Goal: Task Accomplishment & Management: Manage account settings

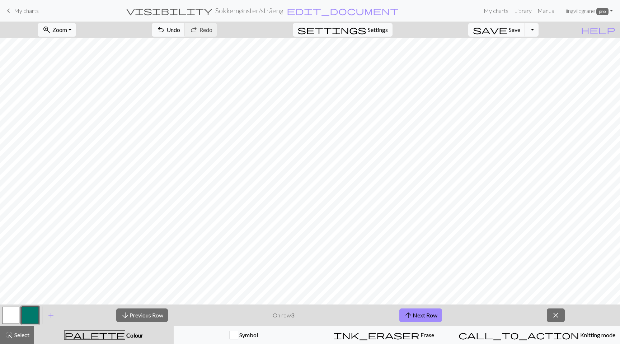
click at [519, 24] on button "save Save Save" at bounding box center [496, 30] width 57 height 14
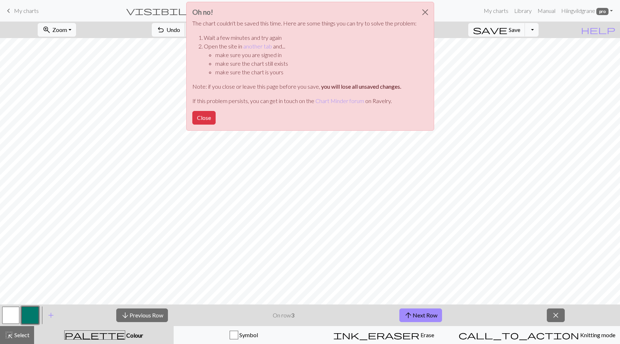
click at [220, 115] on div "Oh no! The chart couldn't be saved this time. Here are some things you can try …" at bounding box center [310, 66] width 248 height 129
click at [209, 110] on div "Oh no! The chart couldn't be saved this time. Here are some things you can try …" at bounding box center [310, 66] width 248 height 129
click at [209, 115] on button "Close" at bounding box center [203, 118] width 23 height 14
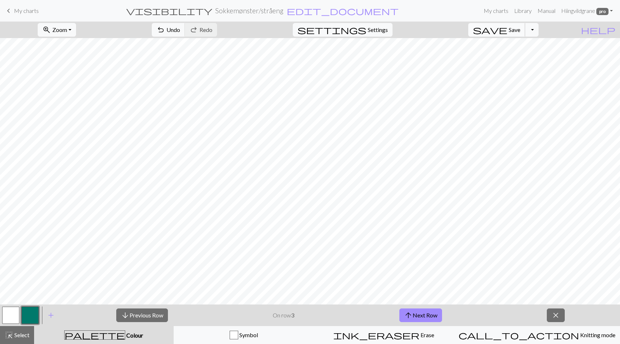
click at [519, 32] on button "save Save Save" at bounding box center [496, 30] width 57 height 14
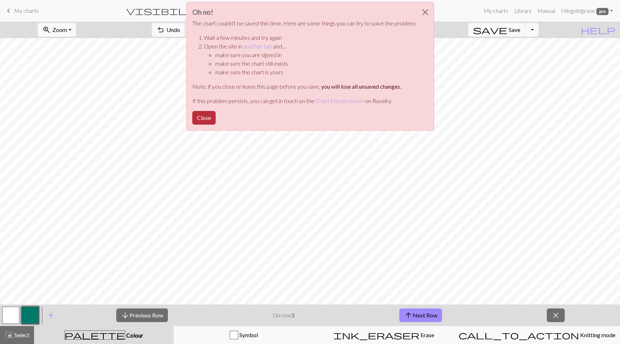
click at [203, 119] on button "Close" at bounding box center [203, 118] width 23 height 14
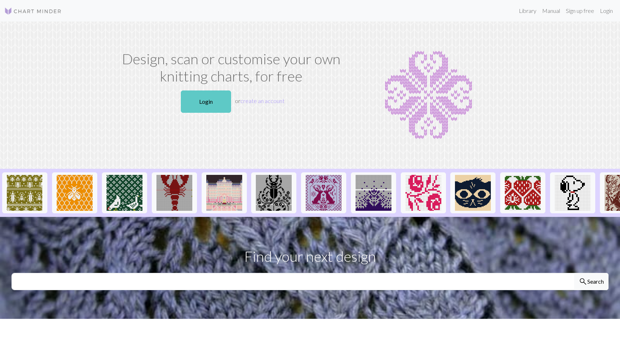
click at [204, 103] on link "Login" at bounding box center [206, 101] width 50 height 22
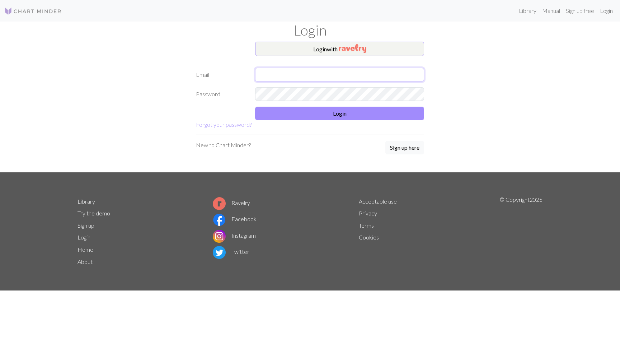
click at [310, 76] on input "text" at bounding box center [339, 75] width 169 height 14
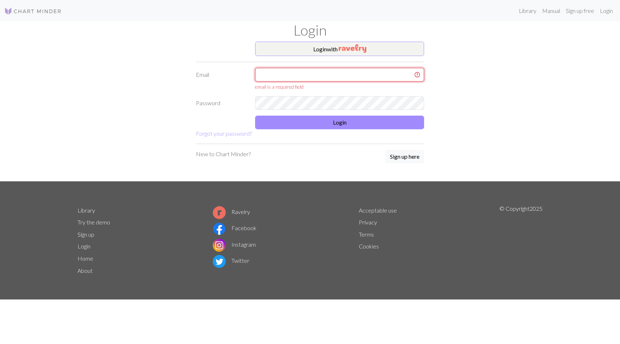
type input "[EMAIL_ADDRESS][DOMAIN_NAME]"
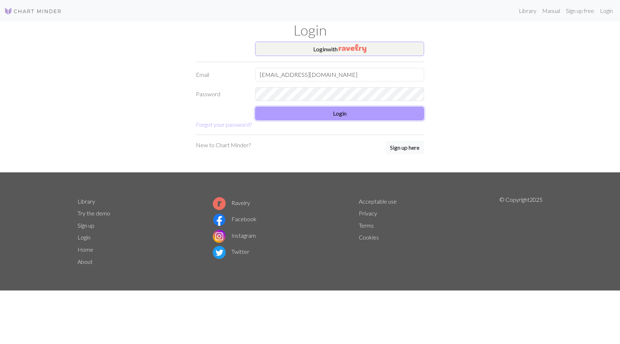
click at [338, 117] on button "Login" at bounding box center [339, 114] width 169 height 14
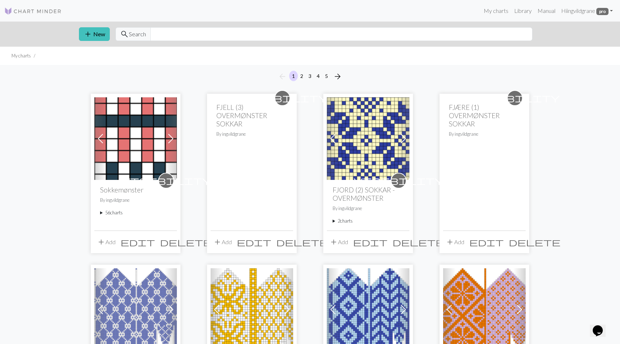
click at [106, 213] on summary "56 charts" at bounding box center [135, 212] width 71 height 7
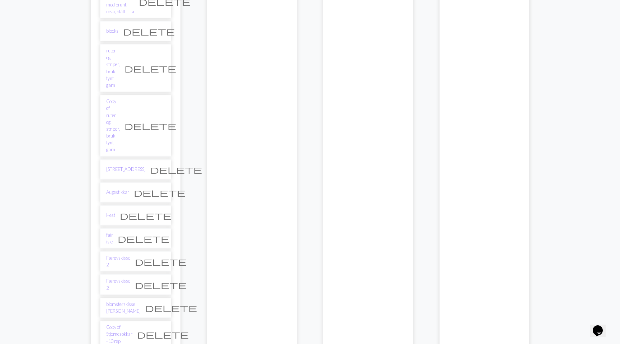
scroll to position [1089, 0]
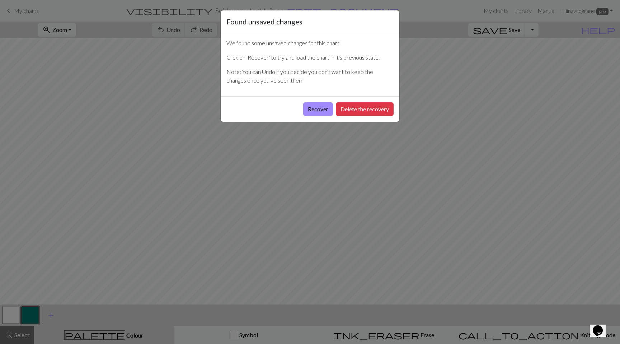
click at [313, 116] on div "Recover Delete the recovery" at bounding box center [310, 108] width 179 height 25
click at [317, 112] on button "Recover" at bounding box center [318, 109] width 30 height 14
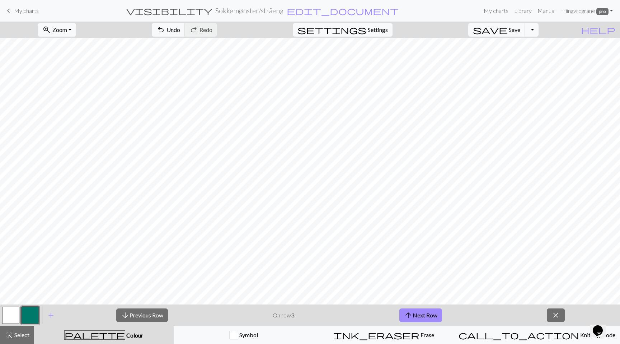
click at [123, 331] on div "palette Colour Colour" at bounding box center [103, 334] width 131 height 9
click at [519, 33] on button "save Save Save" at bounding box center [496, 30] width 57 height 14
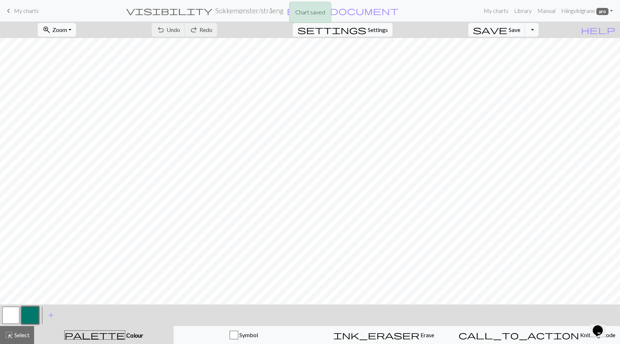
click at [125, 332] on span "Colour" at bounding box center [134, 334] width 18 height 7
click at [125, 334] on span "Colour" at bounding box center [134, 334] width 18 height 7
click at [32, 309] on button "button" at bounding box center [30, 314] width 17 height 17
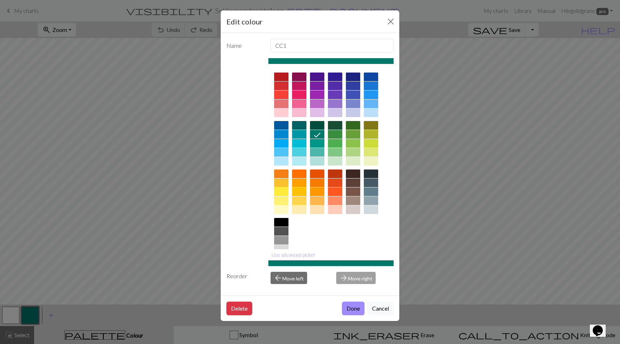
click at [355, 199] on div at bounding box center [353, 200] width 14 height 9
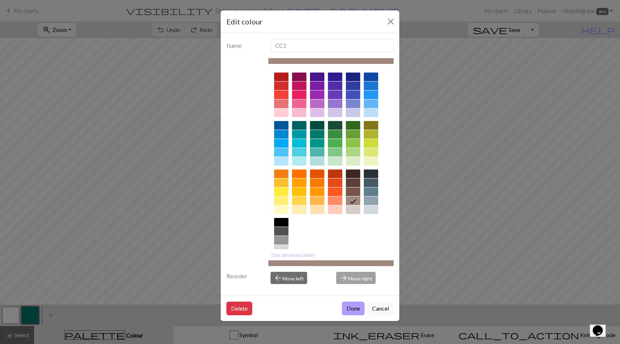
click at [354, 306] on button "Done" at bounding box center [353, 308] width 23 height 14
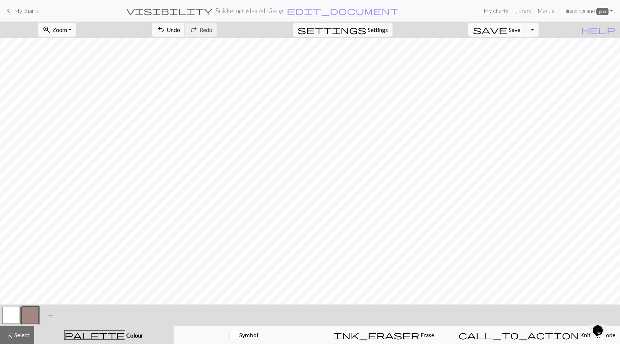
click at [525, 33] on button "save Save Save" at bounding box center [496, 30] width 57 height 14
click at [246, 10] on h2 "Sokkemønster / stråeng" at bounding box center [249, 10] width 68 height 8
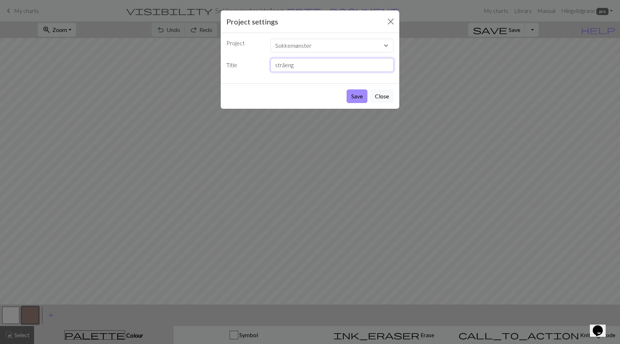
drag, startPoint x: 304, startPoint y: 67, endPoint x: 261, endPoint y: 67, distance: 42.7
click at [261, 67] on div "Title stråeng" at bounding box center [310, 65] width 176 height 14
type input "Lauvfallsokkar"
click at [352, 93] on button "Save" at bounding box center [356, 96] width 21 height 14
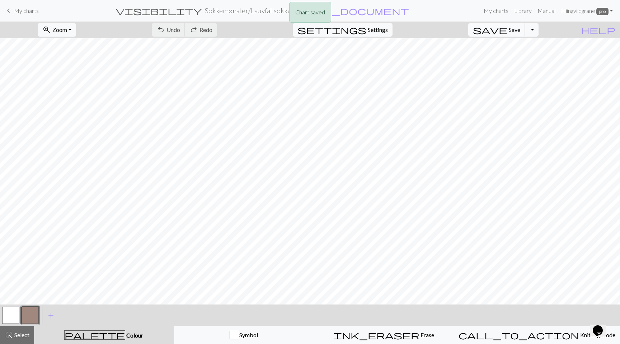
click at [524, 34] on button "save Save Save" at bounding box center [496, 30] width 57 height 14
click at [23, 9] on span "My charts" at bounding box center [26, 10] width 25 height 7
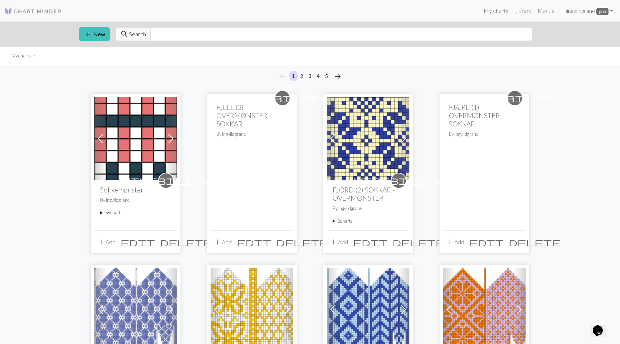
click at [116, 214] on summary "56 charts" at bounding box center [135, 212] width 71 height 7
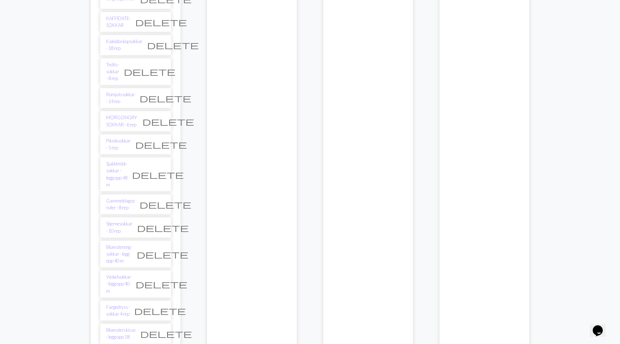
scroll to position [471, 0]
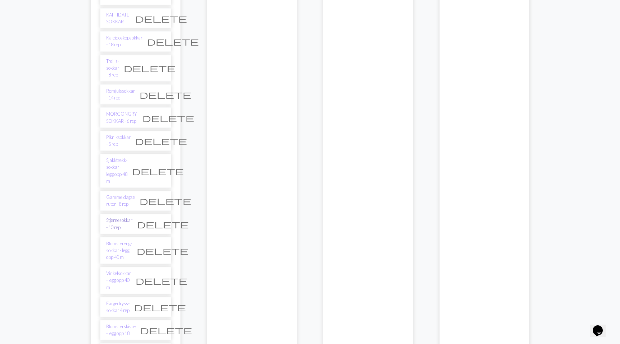
click at [132, 217] on link "Stjernesokkar - 10 rep" at bounding box center [119, 224] width 26 height 14
